Goal: Communication & Community: Answer question/provide support

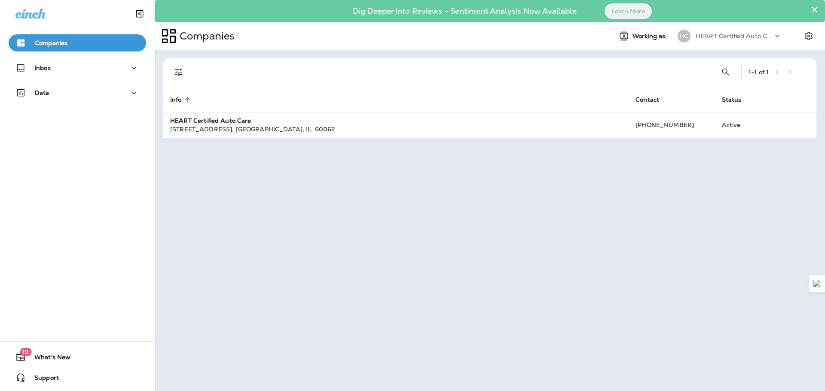
click at [260, 139] on div "1 - 1 of 1 Info sorted ascending Contact Status HEART Certified Auto Care [STRE…" at bounding box center [490, 220] width 670 height 341
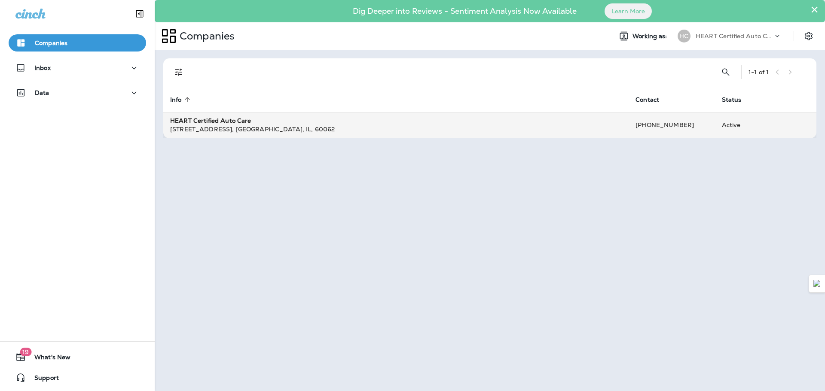
click at [318, 116] on div "HEART Certified Auto Care" at bounding box center [395, 120] width 451 height 9
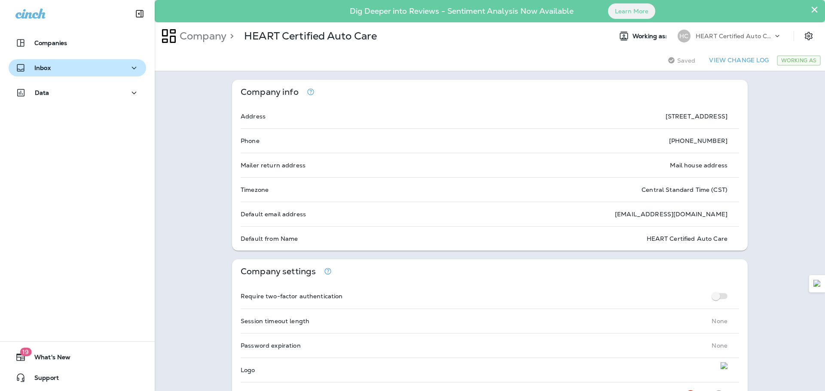
click at [65, 72] on div "Inbox" at bounding box center [77, 68] width 124 height 11
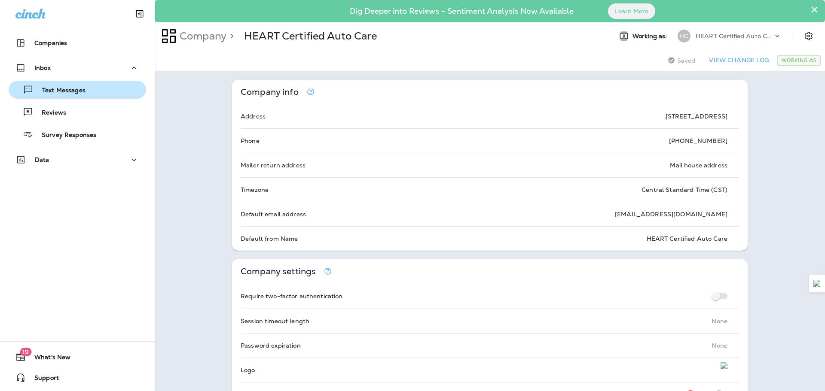
click at [83, 93] on p "Text Messages" at bounding box center [59, 91] width 52 height 8
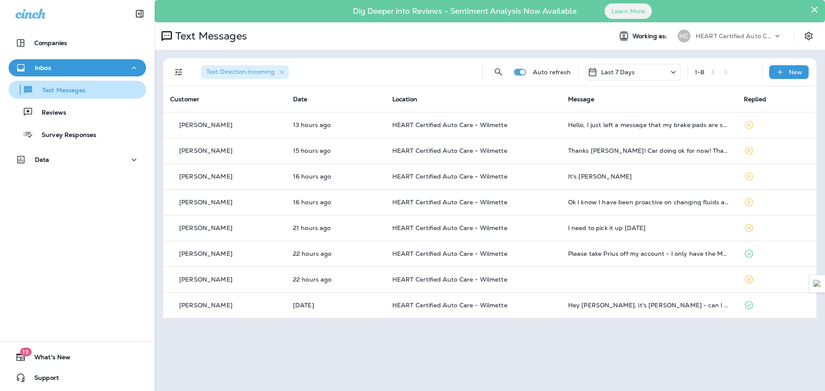
click at [66, 94] on p "Text Messages" at bounding box center [59, 91] width 52 height 8
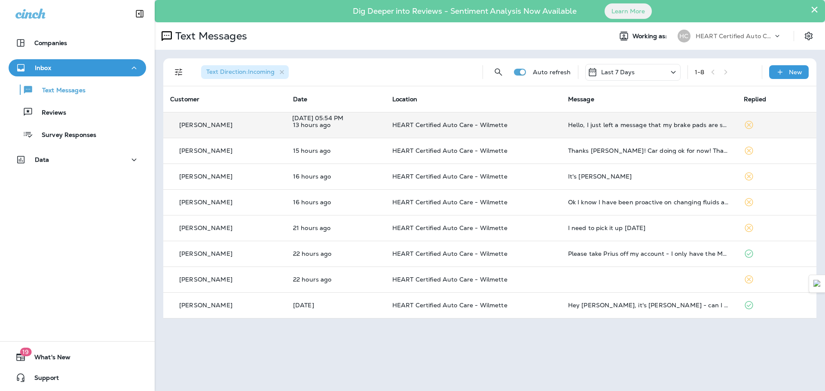
click at [370, 127] on p "13 hours ago" at bounding box center [335, 125] width 85 height 7
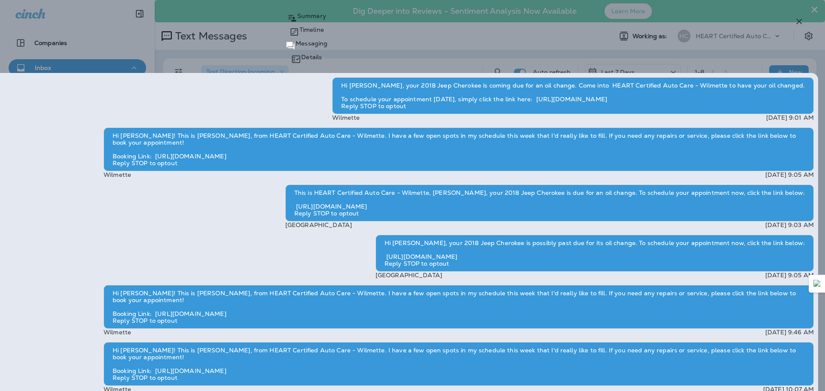
click at [402, 43] on div "Jessica Couri Summary Timeline Messaging Details Hi Jessica, your 2018 Jeep Che…" at bounding box center [412, 195] width 825 height 391
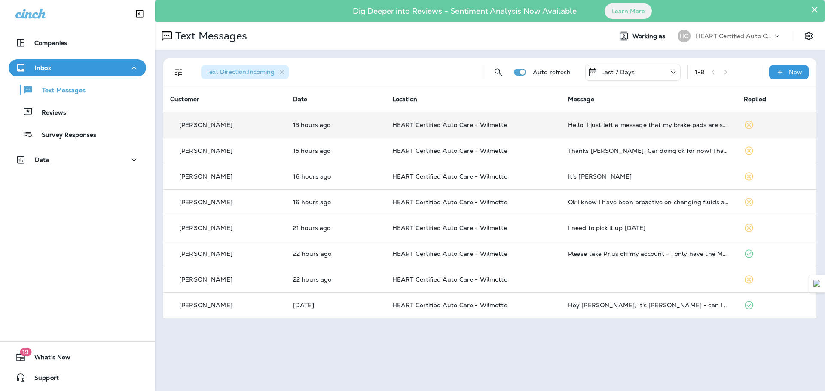
click at [278, 128] on div "Jessica Couri" at bounding box center [224, 125] width 109 height 9
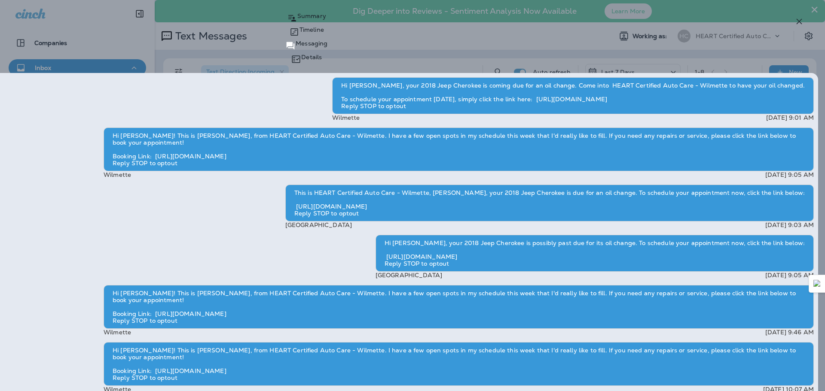
drag, startPoint x: 595, startPoint y: 327, endPoint x: 596, endPoint y: 322, distance: 5.6
type textarea "*"
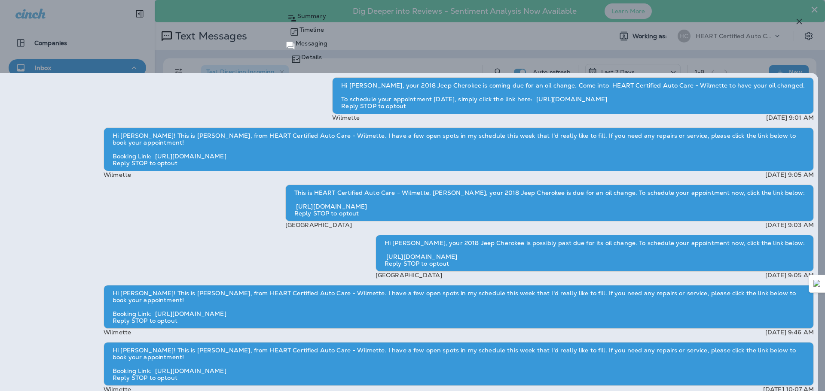
type textarea "**********"
click at [801, 19] on icon "button" at bounding box center [799, 22] width 6 height 6
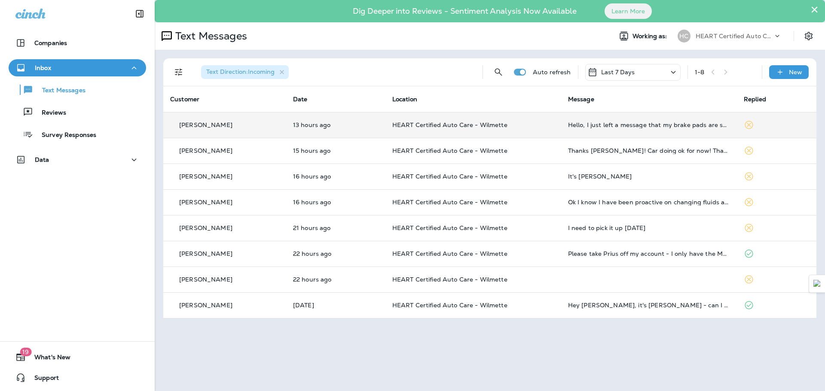
click at [258, 126] on div "Jessica Couri" at bounding box center [224, 125] width 109 height 9
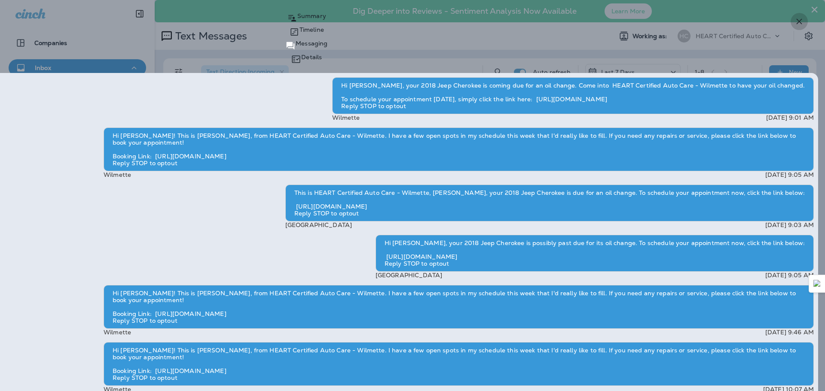
click at [798, 20] on icon "button" at bounding box center [799, 22] width 6 height 6
